Goal: Information Seeking & Learning: Learn about a topic

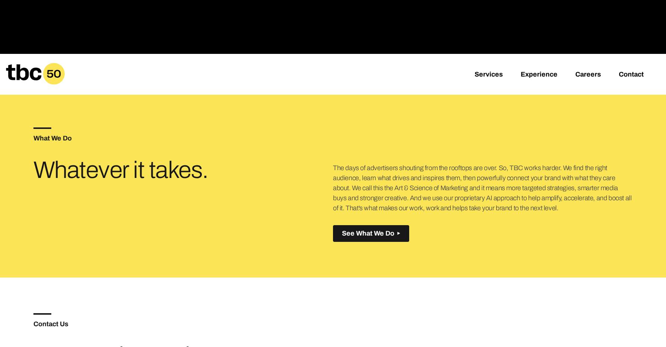
scroll to position [256, 0]
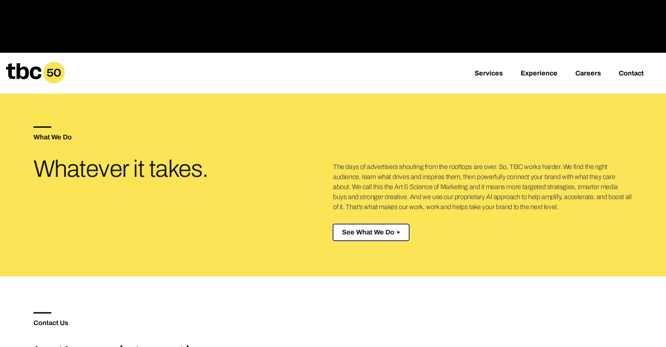
click at [386, 226] on button "See What We Do Created with Sketch." at bounding box center [371, 232] width 76 height 17
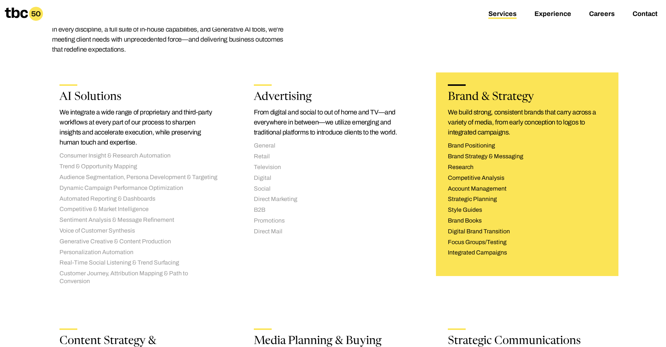
scroll to position [118, 0]
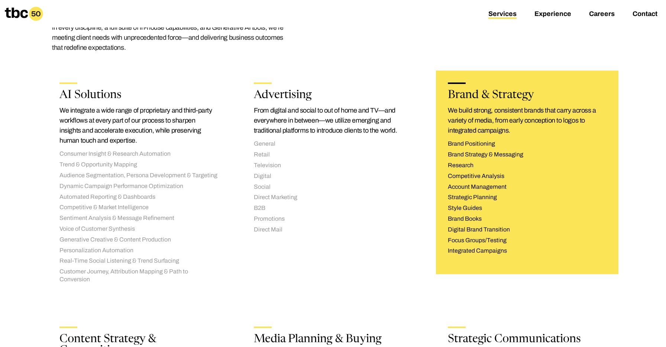
click at [602, 218] on li "Brand Books" at bounding box center [527, 219] width 159 height 8
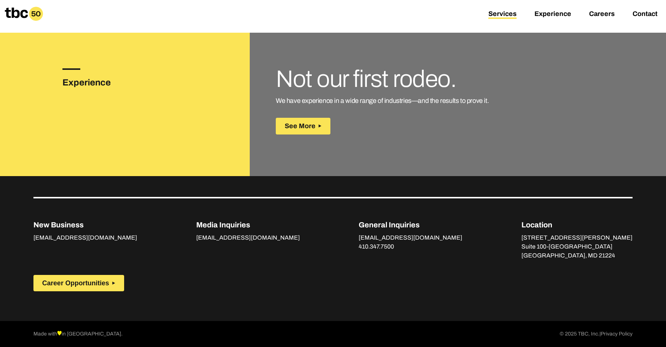
scroll to position [1055, 0]
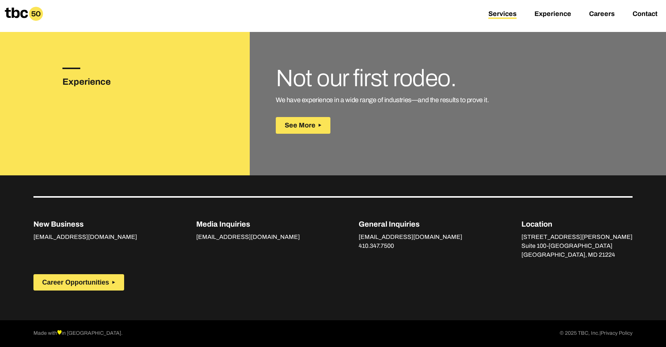
click at [497, 14] on link "Services" at bounding box center [502, 14] width 28 height 9
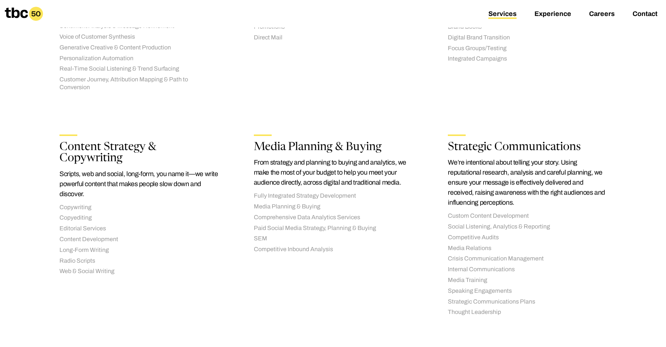
scroll to position [0, 0]
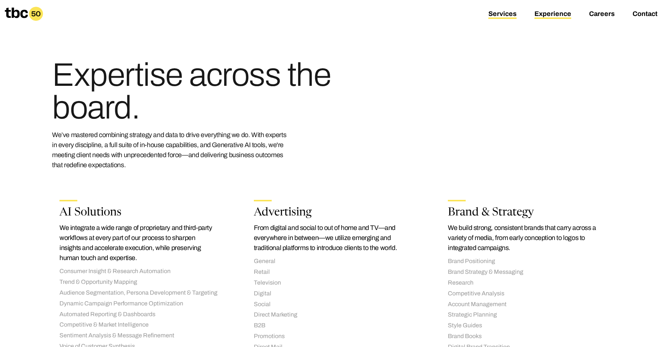
click at [542, 13] on link "Experience" at bounding box center [552, 14] width 37 height 9
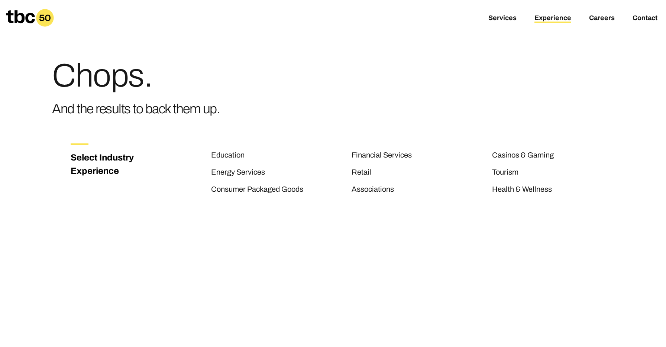
click at [51, 17] on icon at bounding box center [44, 17] width 17 height 17
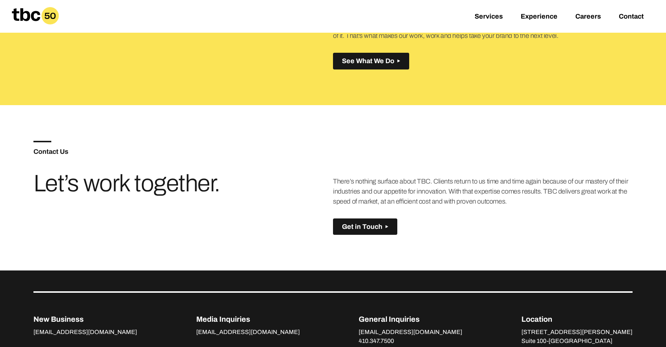
scroll to position [427, 0]
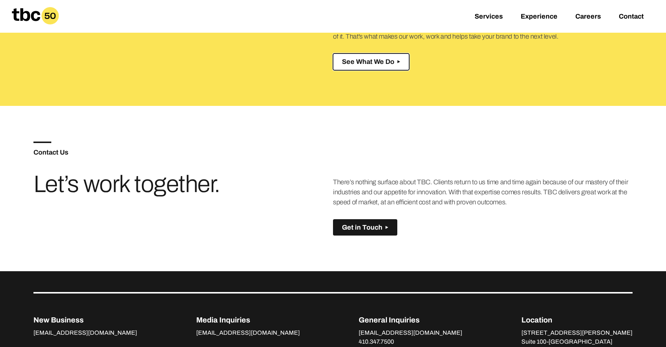
click at [380, 63] on span "See What We Do" at bounding box center [368, 62] width 52 height 8
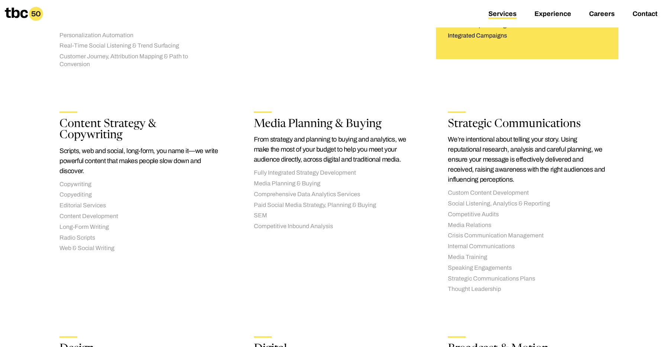
scroll to position [430, 0]
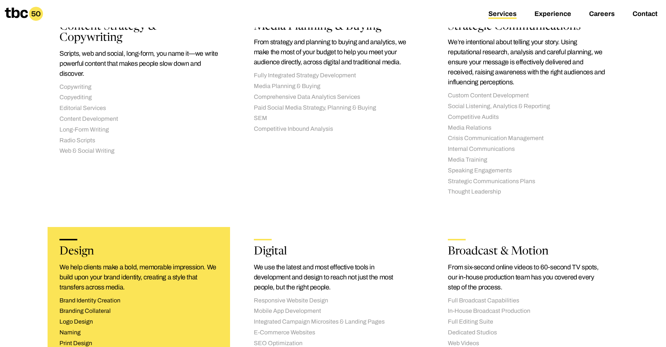
click at [165, 267] on p "We help clients make a bold, memorable impression. We build upon your brand ide…" at bounding box center [138, 277] width 159 height 30
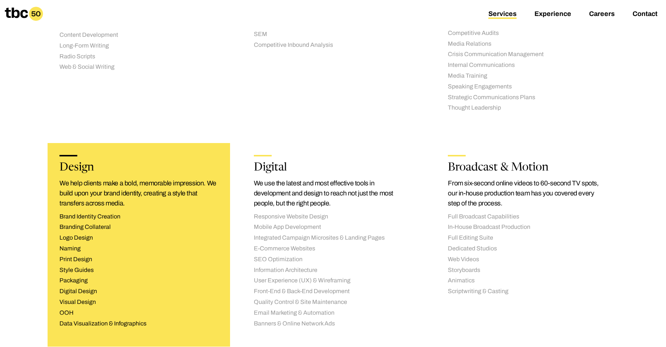
scroll to position [530, 0]
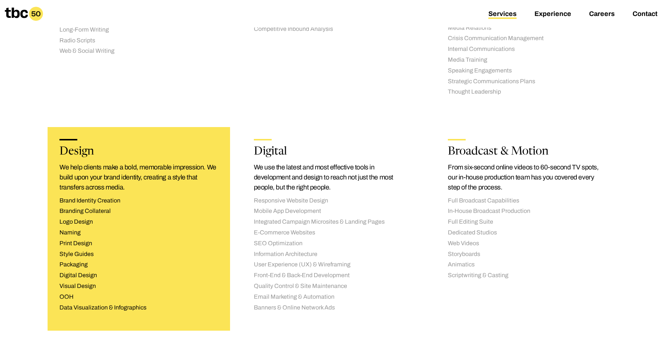
click at [147, 227] on ul "Brand Identity Creation Branding Collateral Logo Design Naming Print Design Sty…" at bounding box center [138, 254] width 159 height 115
click at [112, 306] on li "Data Visualization & Infographics" at bounding box center [138, 308] width 159 height 8
click at [108, 215] on li "Branding Collateral" at bounding box center [138, 211] width 159 height 8
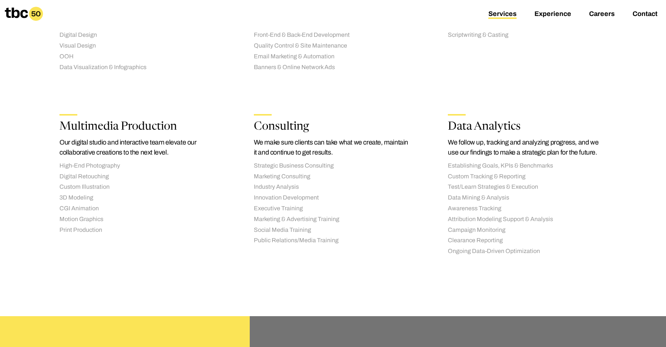
scroll to position [773, 0]
